Goal: Transaction & Acquisition: Purchase product/service

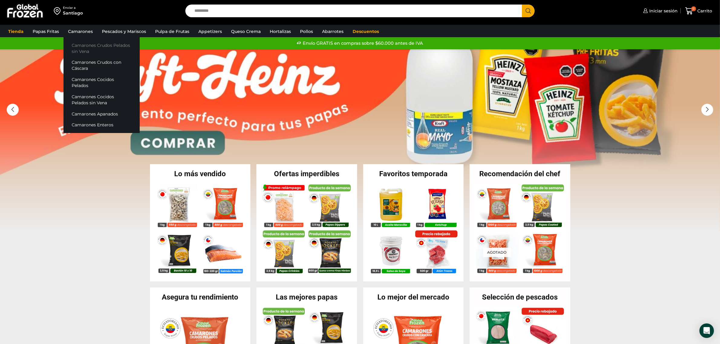
click at [104, 47] on link "Camarones Crudos Pelados sin Vena" at bounding box center [102, 48] width 76 height 17
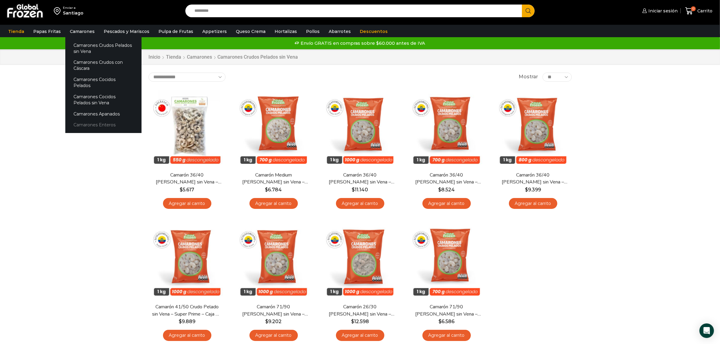
click at [97, 119] on link "Camarones Enteros" at bounding box center [103, 124] width 76 height 11
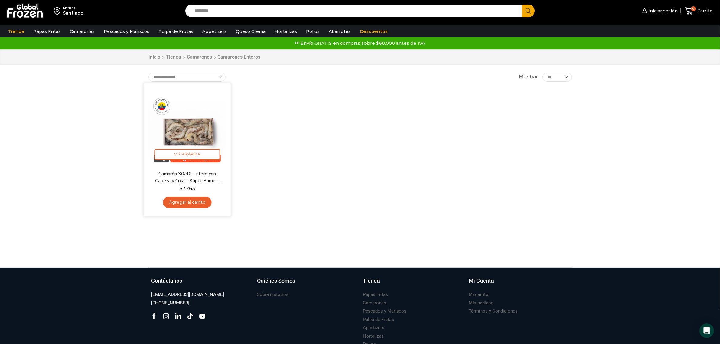
click at [195, 135] on img at bounding box center [187, 127] width 78 height 78
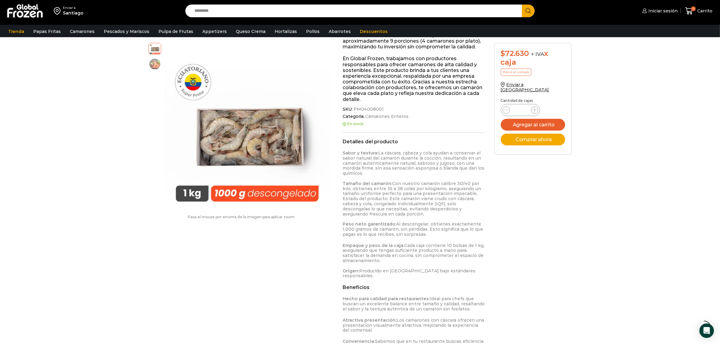
scroll to position [227, 0]
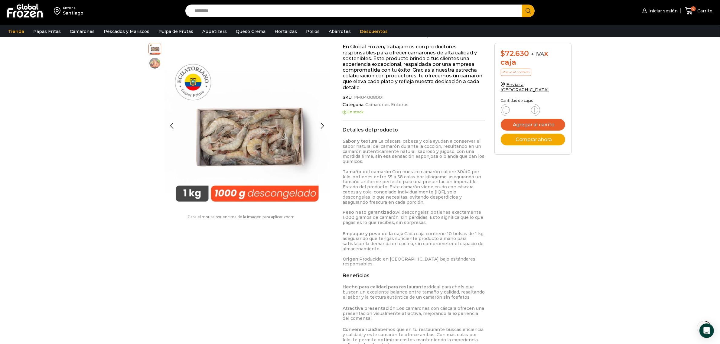
click at [156, 65] on img at bounding box center [155, 63] width 12 height 12
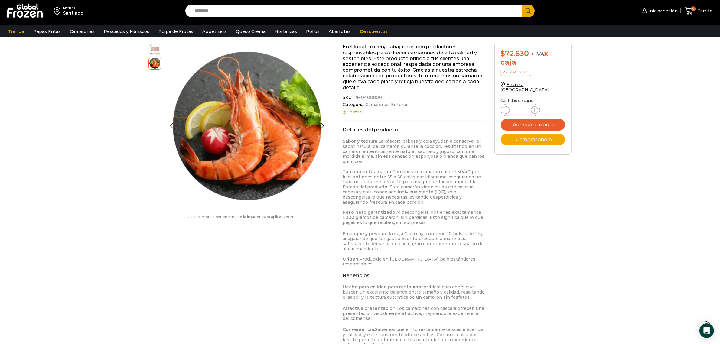
click at [156, 50] on img at bounding box center [155, 48] width 12 height 12
